Goal: Transaction & Acquisition: Purchase product/service

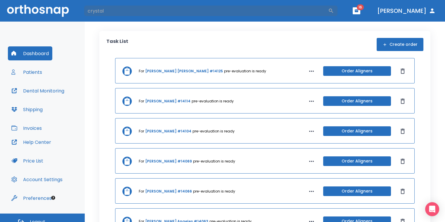
type input "crystal"
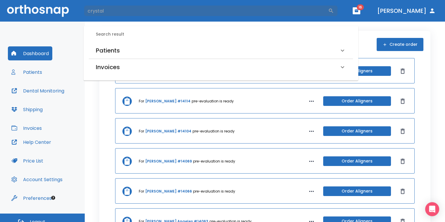
click at [213, 41] on div "Search result Patients [PERSON_NAME] (Received by doctor) [PERSON_NAME] (Receiv…" at bounding box center [221, 53] width 275 height 55
click at [191, 51] on div "Patients" at bounding box center [217, 50] width 243 height 9
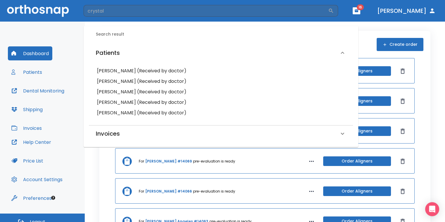
click at [132, 101] on h6 "[PERSON_NAME] (Received by doctor)" at bounding box center [221, 102] width 248 height 8
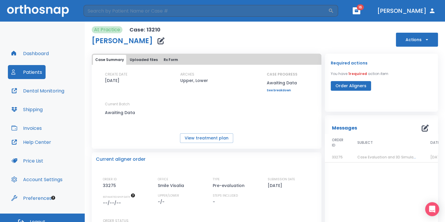
click at [404, 43] on button "Actions" at bounding box center [417, 40] width 42 height 14
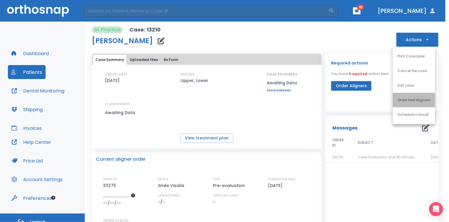
click at [409, 99] on p "Order Next Aligners" at bounding box center [413, 100] width 33 height 5
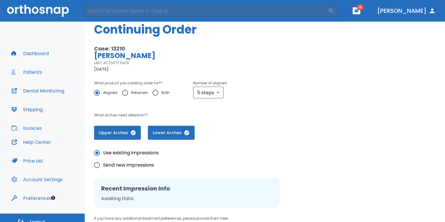
scroll to position [29, 0]
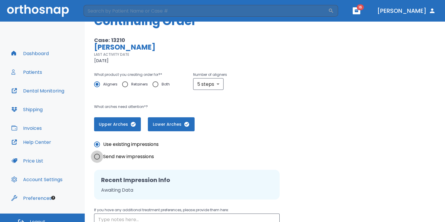
click at [98, 157] on input "Send new impressions" at bounding box center [97, 157] width 12 height 12
radio input "true"
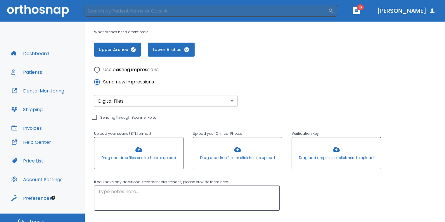
scroll to position [139, 0]
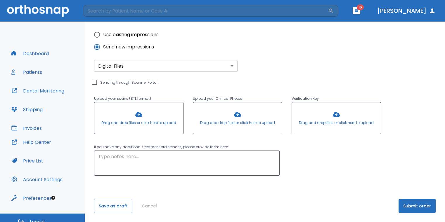
click at [416, 205] on button "Submit order" at bounding box center [417, 206] width 37 height 14
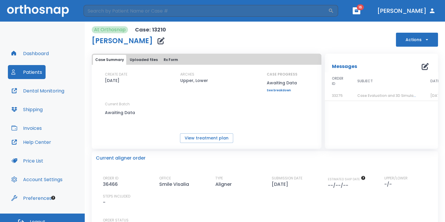
click at [158, 42] on icon "button" at bounding box center [161, 40] width 7 height 7
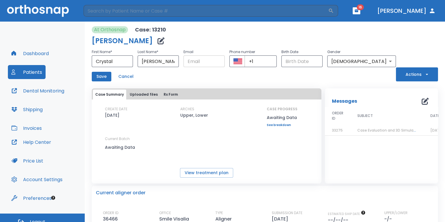
click at [203, 63] on input "text" at bounding box center [204, 62] width 41 height 12
type input "[EMAIL_ADDRESS][DOMAIN_NAME]"
click at [277, 60] on input "+1" at bounding box center [261, 62] width 32 height 12
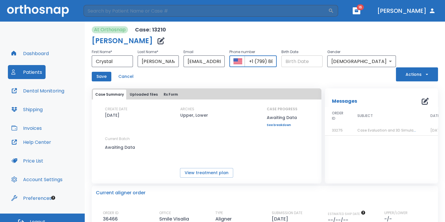
drag, startPoint x: 271, startPoint y: 62, endPoint x: 340, endPoint y: 64, distance: 69.0
click at [339, 64] on div "First Name * [PERSON_NAME] ​ Last Name * [PERSON_NAME] ​ Email [EMAIL_ADDRESS][…" at bounding box center [244, 58] width 304 height 19
type input "[PHONE_NUMBER]"
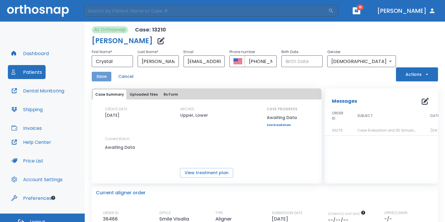
click at [107, 76] on button "Save" at bounding box center [102, 77] width 20 height 10
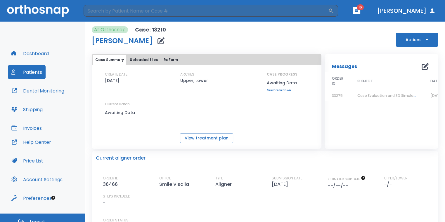
click at [346, 94] on td "33275" at bounding box center [337, 96] width 25 height 10
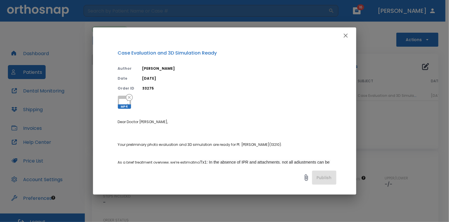
drag, startPoint x: 212, startPoint y: 83, endPoint x: 386, endPoint y: 70, distance: 174.4
click at [386, 70] on div "Case Evaluation and 3D Simulation Ready Author [PERSON_NAME] Date [DATE] Order …" at bounding box center [224, 111] width 449 height 222
click at [349, 36] on icon "button" at bounding box center [345, 35] width 7 height 7
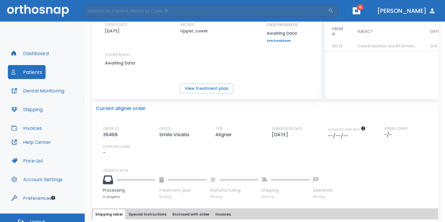
scroll to position [117, 0]
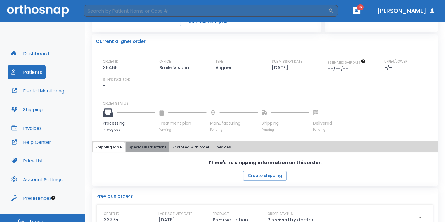
click at [157, 146] on button "Special Instructions" at bounding box center [147, 148] width 43 height 10
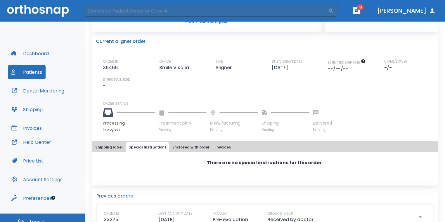
click at [120, 146] on button "Shipping label" at bounding box center [109, 148] width 32 height 10
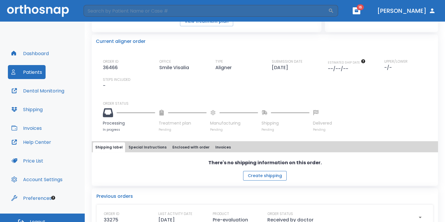
click at [257, 175] on button "Create shipping" at bounding box center [265, 176] width 44 height 10
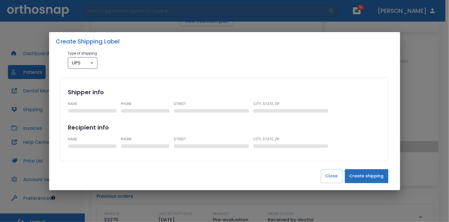
click at [372, 171] on button "Create shipping" at bounding box center [367, 177] width 44 height 14
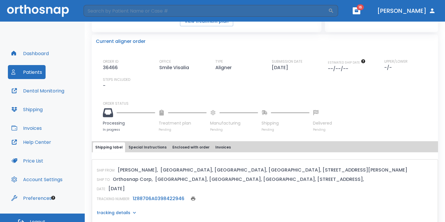
scroll to position [0, 0]
